Goal: Task Accomplishment & Management: Use online tool/utility

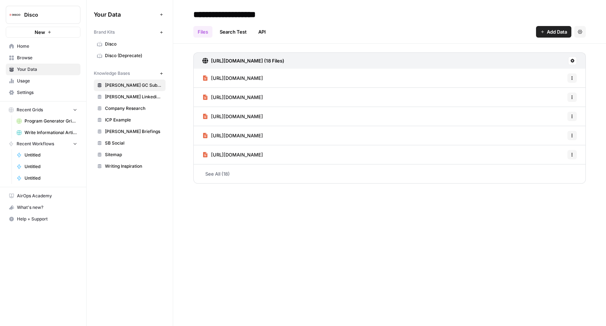
click at [62, 57] on span "Browse" at bounding box center [47, 58] width 60 height 6
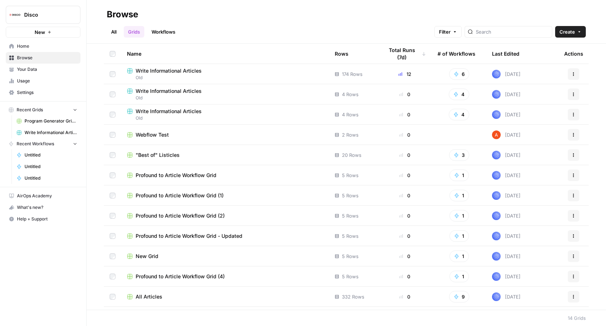
click at [34, 43] on span "Home" at bounding box center [47, 46] width 60 height 6
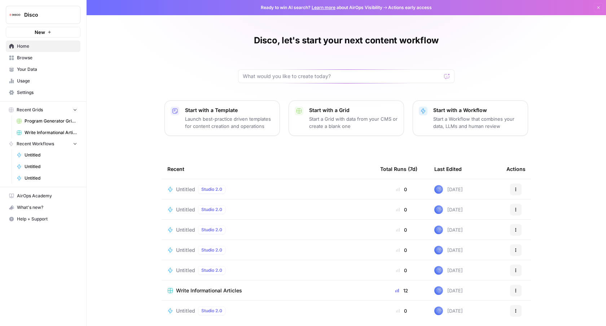
click at [47, 35] on button "New" at bounding box center [43, 32] width 75 height 11
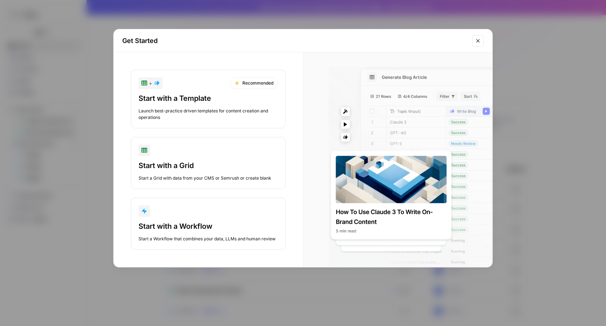
click at [99, 98] on div "Get Started + Recommended Start with a Template Launch best-practice driven tem…" at bounding box center [303, 163] width 606 height 326
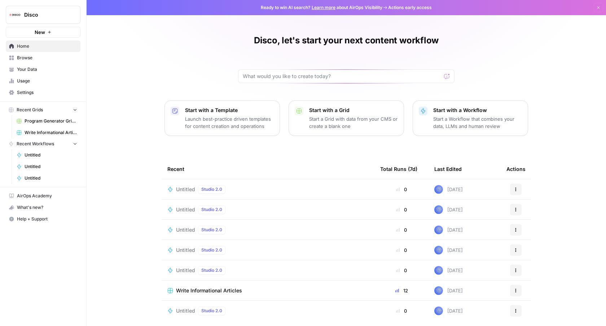
click at [44, 58] on span "Browse" at bounding box center [47, 58] width 60 height 6
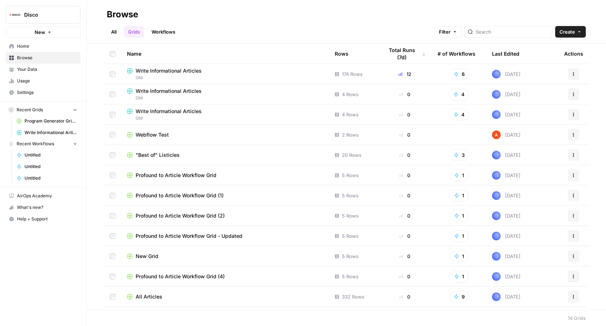
click at [22, 45] on span "Home" at bounding box center [47, 46] width 60 height 6
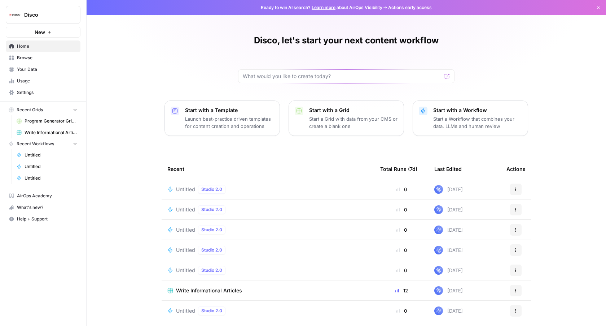
scroll to position [6, 0]
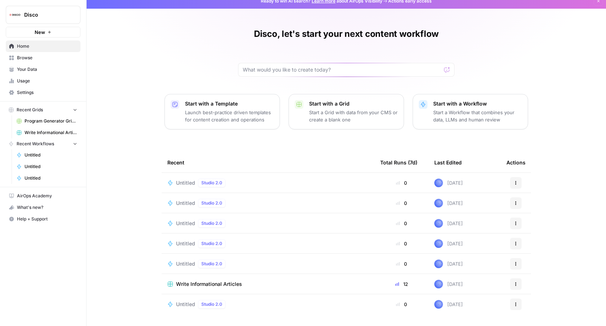
click at [334, 110] on p "Start a Grid with data from your CMS or create a blank one" at bounding box center [353, 116] width 89 height 14
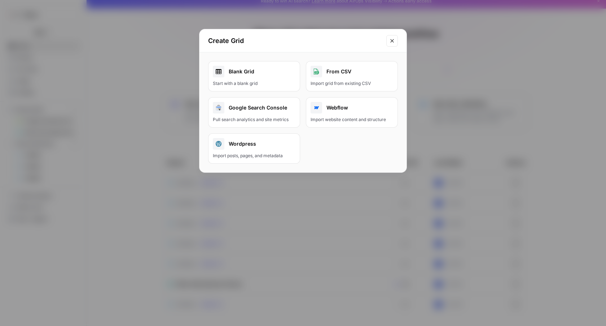
click at [394, 36] on button "Close modal" at bounding box center [393, 41] width 12 height 12
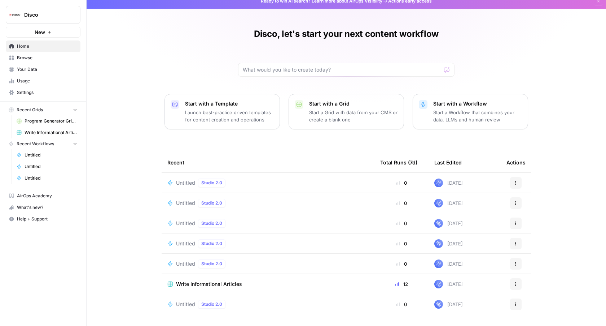
click at [181, 184] on span "Untitled" at bounding box center [185, 182] width 19 height 7
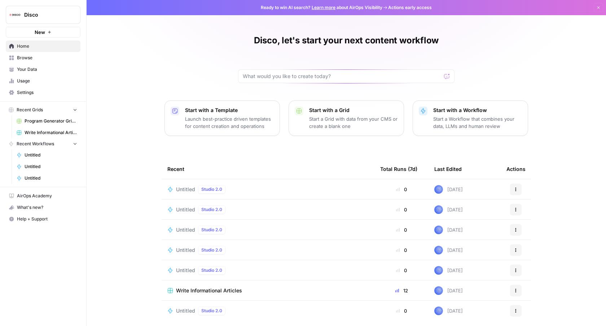
click at [182, 209] on span "Untitled" at bounding box center [185, 209] width 19 height 7
click at [186, 227] on span "Untitled" at bounding box center [185, 229] width 19 height 7
click at [186, 268] on span "Untitled" at bounding box center [185, 269] width 19 height 7
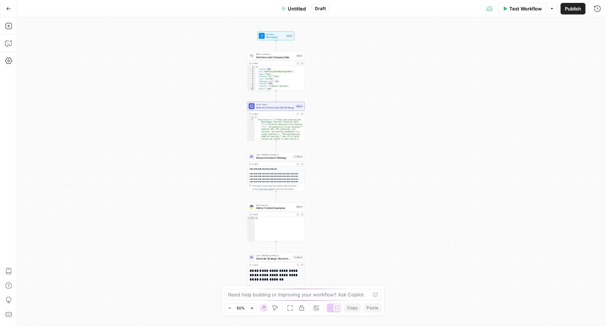
click at [330, 68] on div "Workflow Set Inputs Inputs B2B Enrichment Get Sana Labs Company Data Step 1 Out…" at bounding box center [311, 171] width 589 height 308
type textarea "**********"
click at [274, 75] on div "{ "status" : 200 , "id" : "oH2F2Xc5qlRv1XWQJnnXgAlAPm1f" , "name" : "Sana" , "d…" at bounding box center [280, 81] width 49 height 30
click at [298, 62] on icon "button" at bounding box center [298, 63] width 2 height 2
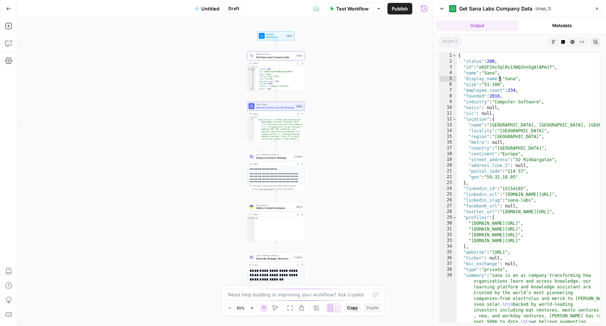
click at [501, 78] on div "{ "status" : 200 , "id" : "oH2F2Xc5qlRv1XWQJnnXgAlAPm1f" , "name" : "Sana" , "d…" at bounding box center [528, 231] width 143 height 356
type textarea "**********"
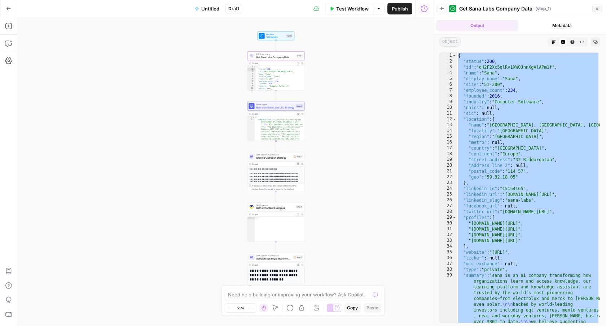
click at [10, 11] on icon "button" at bounding box center [8, 8] width 5 height 5
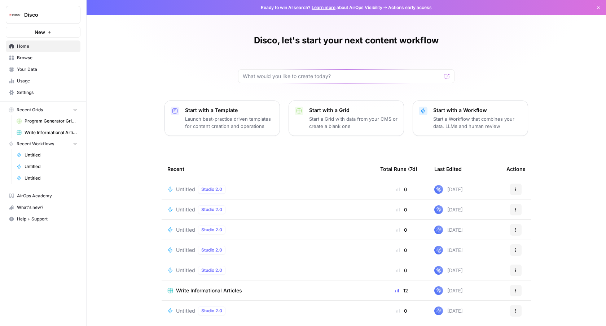
click at [57, 30] on button "New" at bounding box center [43, 32] width 75 height 11
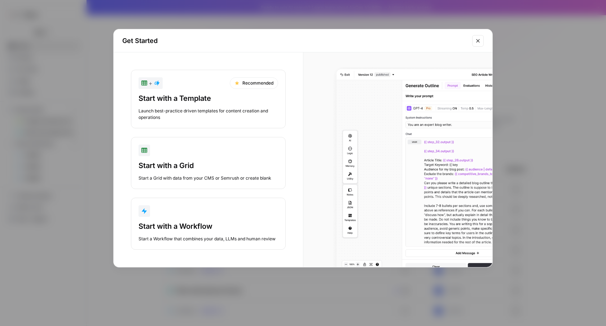
click at [162, 226] on div "Start with a Workflow" at bounding box center [209, 226] width 140 height 10
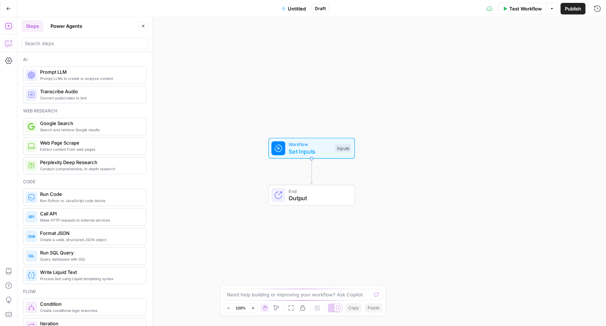
click at [9, 40] on icon "button" at bounding box center [8, 43] width 7 height 7
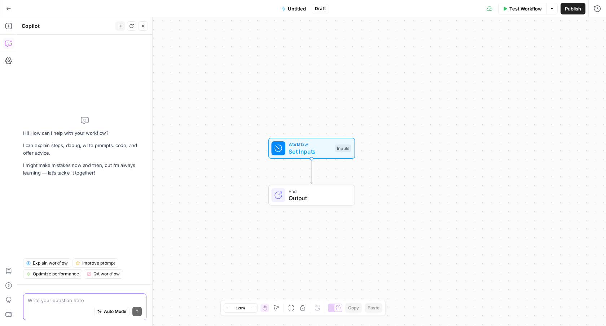
click at [114, 311] on span "Auto Mode" at bounding box center [115, 311] width 22 height 6
click at [94, 306] on button "Auto Mode" at bounding box center [111, 310] width 35 height 9
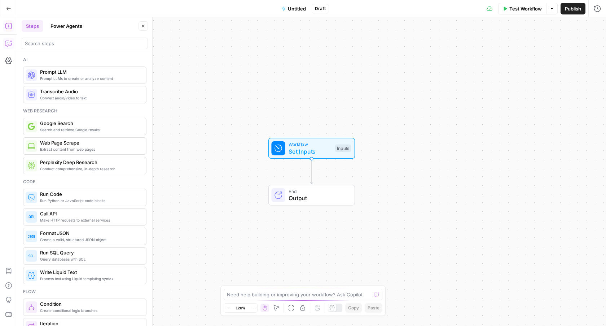
click at [7, 40] on icon "button" at bounding box center [8, 43] width 7 height 7
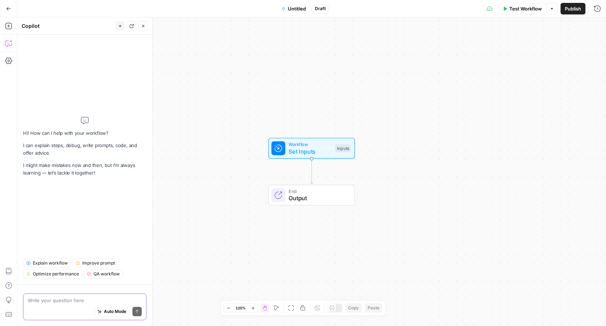
click at [111, 310] on span "Auto Mode" at bounding box center [115, 311] width 22 height 6
click at [92, 302] on textarea at bounding box center [85, 299] width 114 height 7
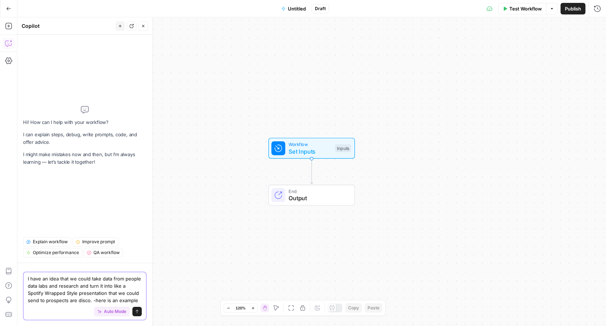
paste textarea "🎁 Lorem Ipsumdo Sita: Consect Adipis. Elitse Doei Tempo. Incid 2 – Utlab / Etdo…"
type textarea "L ipsu do sita cons ad elits doei temp inci utlabo etdo magn ali enimadmi ven q…"
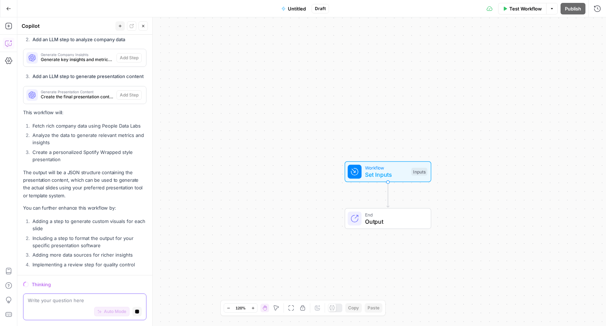
scroll to position [1342, 0]
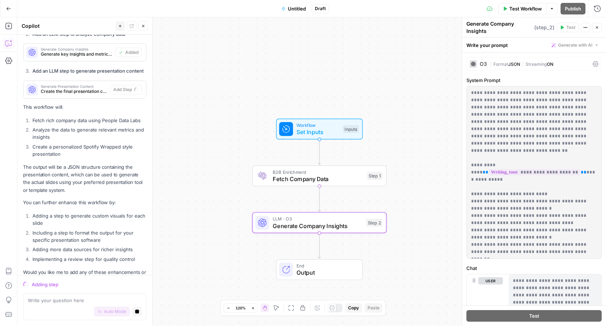
drag, startPoint x: 337, startPoint y: 108, endPoint x: 269, endPoint y: 65, distance: 80.7
click at [269, 65] on div "Workflow Set Inputs Inputs B2B Enrichment Fetch Company Data Step 1 LLM · O3 Ge…" at bounding box center [311, 171] width 589 height 308
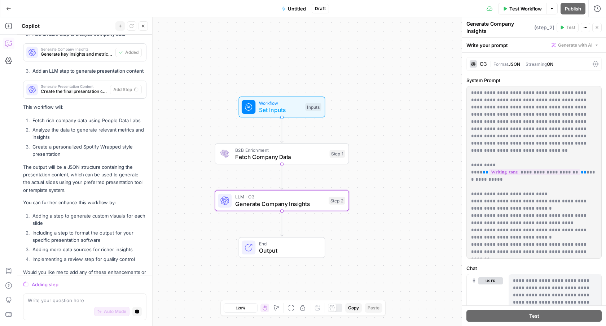
drag, startPoint x: 267, startPoint y: 73, endPoint x: 228, endPoint y: 50, distance: 45.9
click at [228, 50] on div "Workflow Set Inputs Inputs B2B Enrichment Fetch Company Data Step 1 LLM · O3 Ge…" at bounding box center [311, 171] width 589 height 308
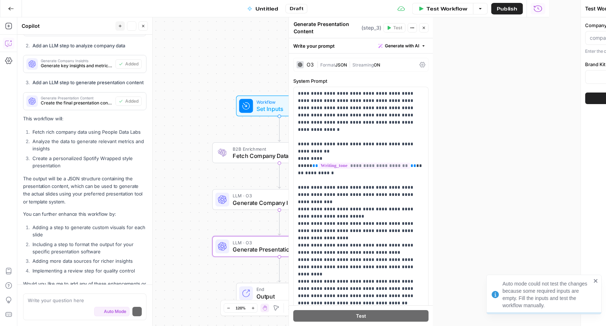
scroll to position [1356, 0]
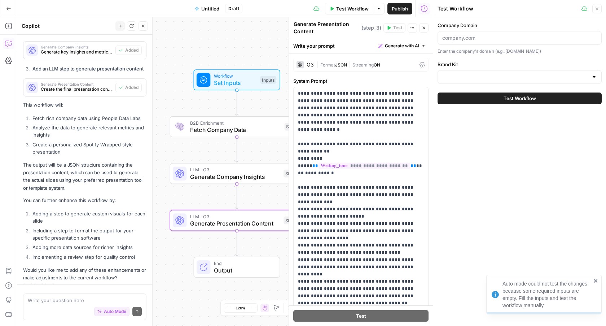
drag, startPoint x: 212, startPoint y: 45, endPoint x: 169, endPoint y: 19, distance: 49.9
click at [169, 19] on div "Workflow Set Inputs Inputs B2B Enrichment Fetch Company Data Step 1 LLM · O3 Ge…" at bounding box center [225, 171] width 416 height 308
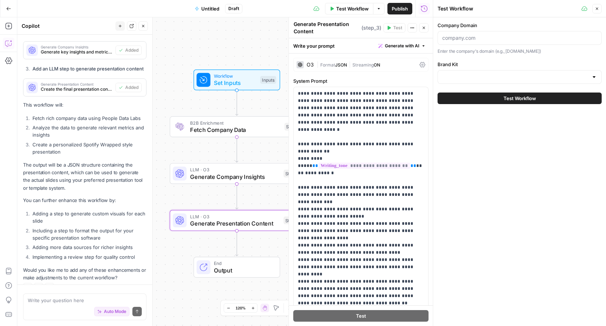
click at [484, 33] on div at bounding box center [520, 38] width 164 height 14
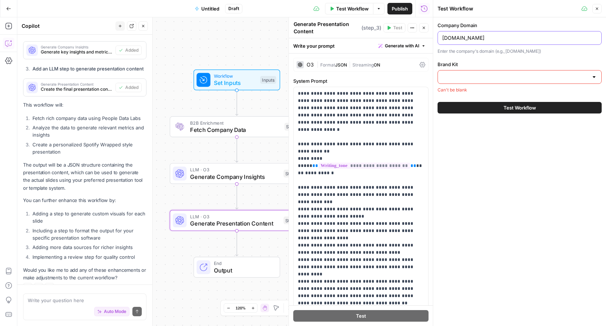
type input "[DOMAIN_NAME]"
click at [477, 86] on div "Brand Kit Can't be blank" at bounding box center [520, 77] width 164 height 32
click at [473, 77] on input "Brand Kit" at bounding box center [516, 76] width 146 height 7
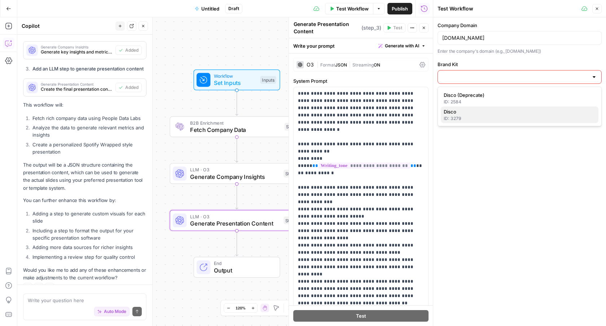
click at [473, 113] on span "Disco" at bounding box center [518, 111] width 149 height 7
type input "Disco"
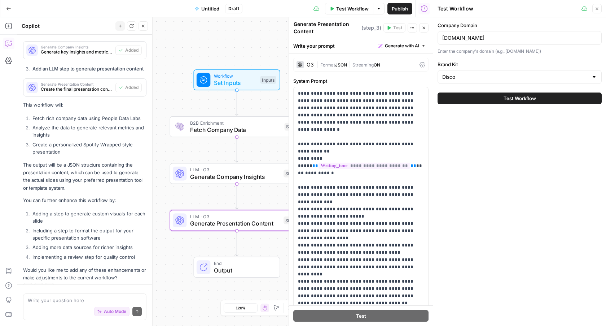
click at [488, 110] on div "Company Domain [DOMAIN_NAME] Enter the company's domain (e.g., [DOMAIN_NAME]) B…" at bounding box center [520, 171] width 173 height 308
click at [483, 99] on button "Test Workflow" at bounding box center [520, 98] width 164 height 12
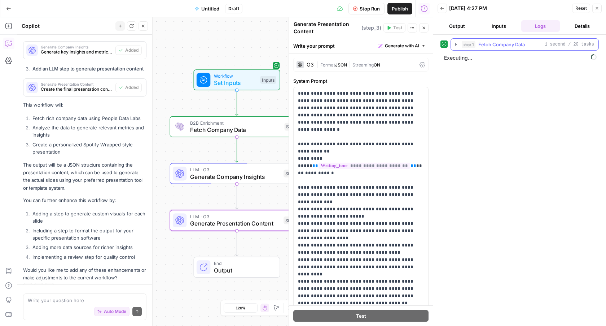
click at [454, 43] on icon "button" at bounding box center [456, 45] width 6 height 6
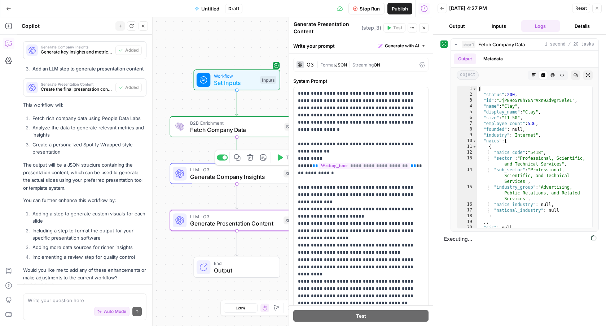
click at [218, 177] on span "Generate Company Insights" at bounding box center [235, 176] width 90 height 9
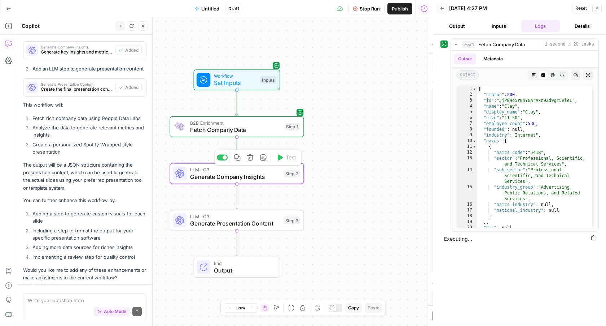
type textarea "Generate Company Insights"
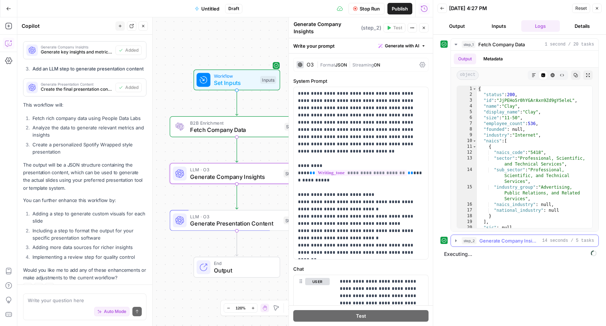
click at [453, 242] on button "step_2 Generate Company Insights 14 seconds / 5 tasks" at bounding box center [525, 241] width 148 height 12
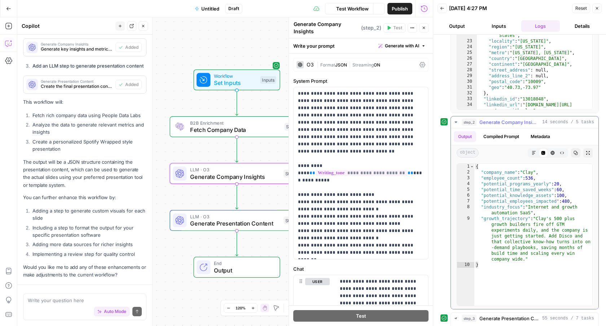
scroll to position [1365, 0]
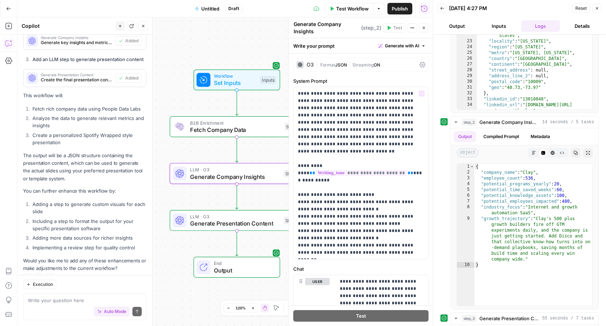
click at [265, 226] on span "Generate Presentation Content" at bounding box center [235, 223] width 90 height 9
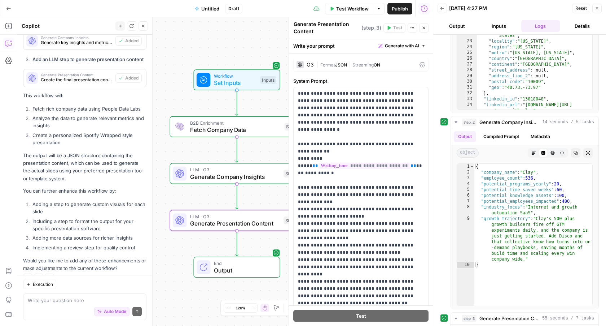
click at [469, 27] on button "Output" at bounding box center [457, 26] width 39 height 12
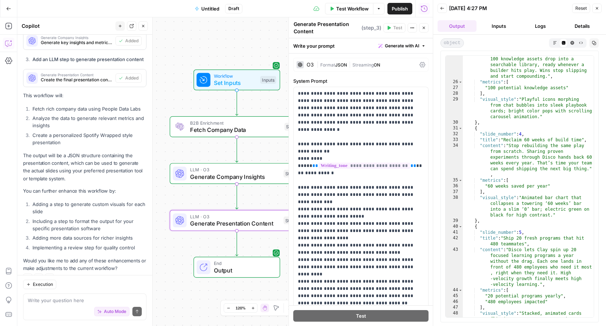
scroll to position [303, 0]
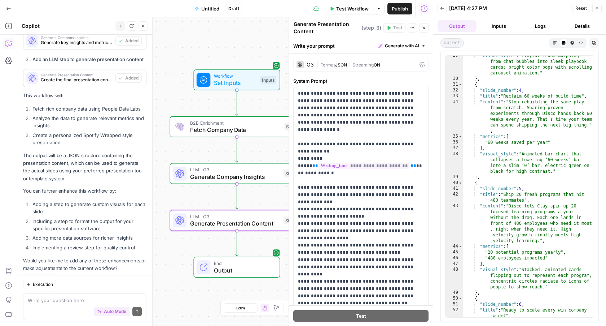
click at [215, 130] on span "Fetch Company Data" at bounding box center [235, 129] width 91 height 9
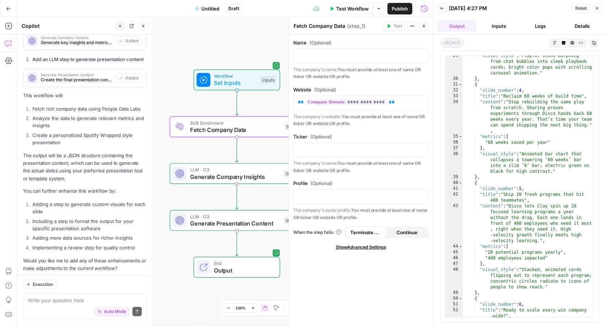
click at [599, 6] on icon "button" at bounding box center [597, 8] width 4 height 4
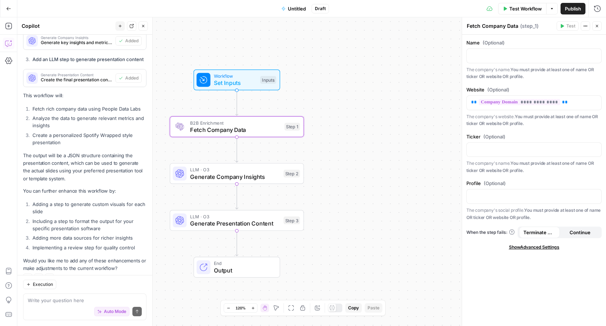
click at [246, 129] on span "Fetch Company Data" at bounding box center [235, 129] width 91 height 9
click at [596, 25] on span "E" at bounding box center [596, 24] width 6 height 7
click at [597, 26] on icon "button" at bounding box center [597, 26] width 3 height 3
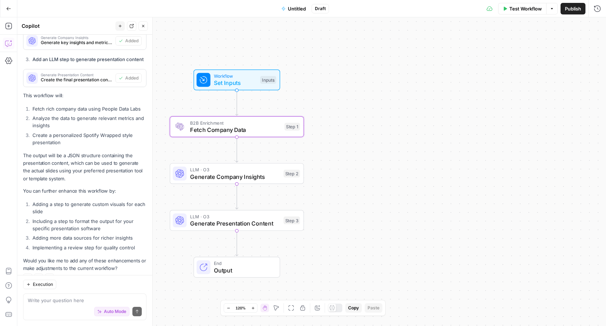
click at [262, 130] on span "Fetch Company Data" at bounding box center [235, 129] width 91 height 9
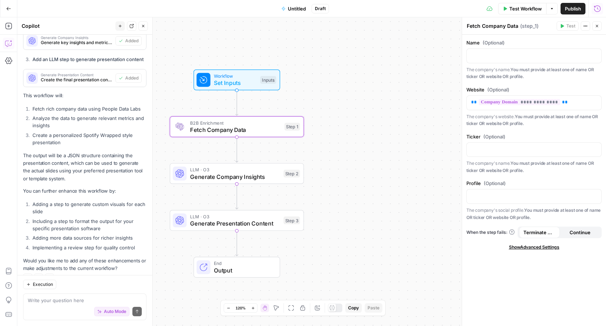
click at [597, 9] on icon "button" at bounding box center [597, 8] width 7 height 7
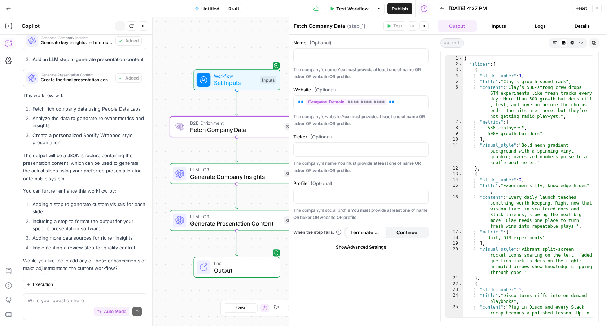
click at [499, 30] on button "Inputs" at bounding box center [499, 26] width 39 height 12
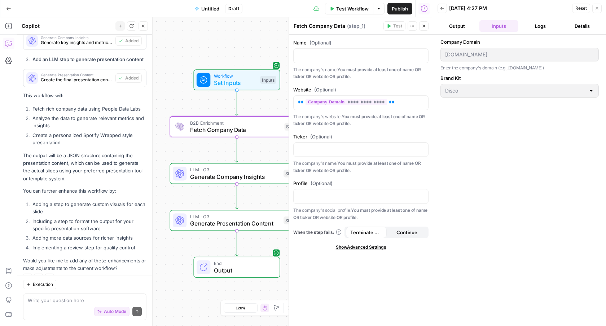
click at [457, 26] on button "Output" at bounding box center [457, 26] width 39 height 12
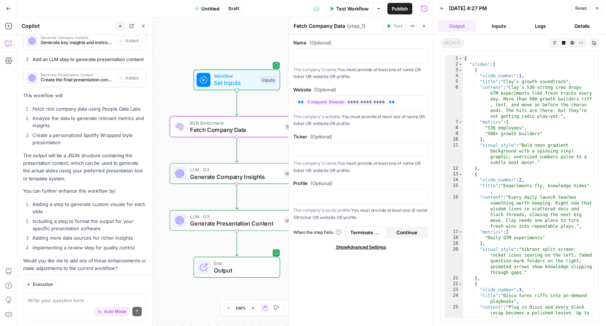
click at [440, 12] on button "Back" at bounding box center [442, 8] width 9 height 9
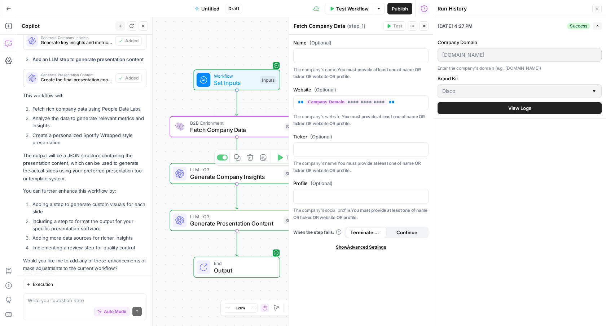
click at [227, 132] on span "Fetch Company Data" at bounding box center [235, 129] width 91 height 9
click at [287, 126] on div at bounding box center [289, 171] width 7 height 308
click at [183, 122] on img at bounding box center [179, 126] width 9 height 9
click at [598, 8] on icon "button" at bounding box center [597, 9] width 3 height 3
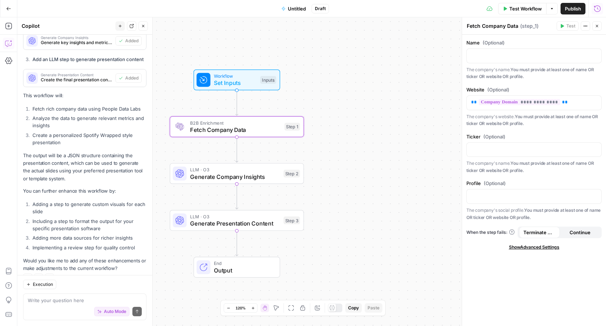
click at [600, 9] on icon "button" at bounding box center [597, 8] width 7 height 7
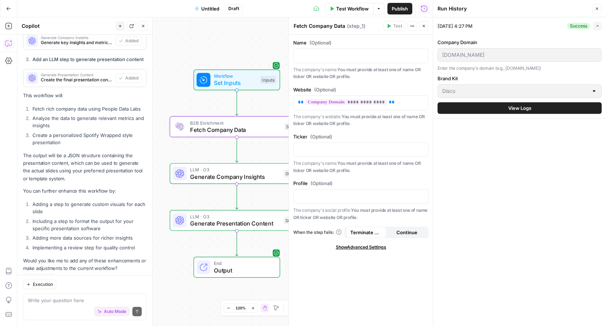
click at [493, 104] on button "View Logs" at bounding box center [520, 108] width 164 height 12
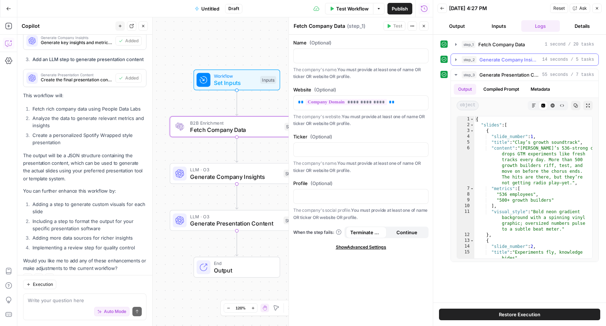
click at [503, 56] on span "Generate Company Insights" at bounding box center [510, 59] width 60 height 7
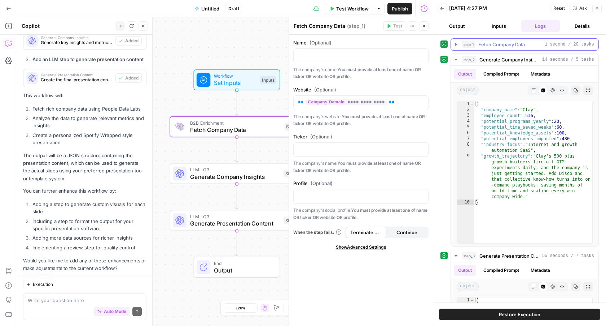
click at [497, 40] on button "step_1 Fetch Company Data 1 second / 20 tasks" at bounding box center [525, 45] width 148 height 12
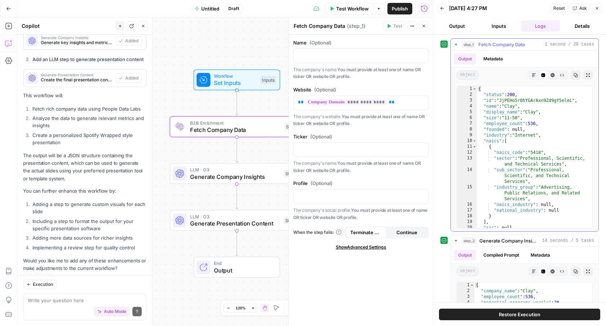
click at [517, 146] on div "{ "status" : 200 , "id" : "JjPEHo5r0hYGArAxn9Zd9gY5eleL" , "name" : "Clay" , "d…" at bounding box center [535, 162] width 116 height 153
type textarea "**********"
